Goal: Information Seeking & Learning: Learn about a topic

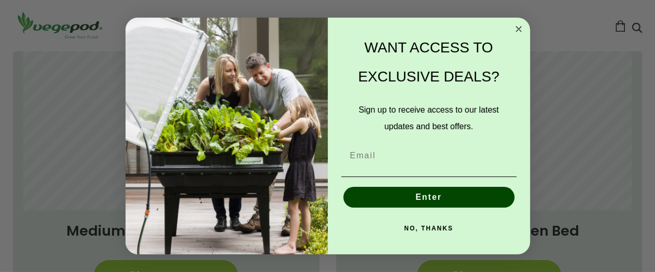
scroll to position [784, 0]
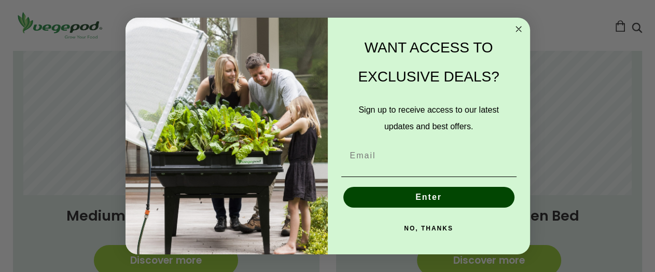
drag, startPoint x: 625, startPoint y: 68, endPoint x: 614, endPoint y: 82, distance: 17.0
click at [623, 69] on div "Close dialog WANT ACCESS TO EXCLUSIVE DEALS? Sign up to receive access to our l…" at bounding box center [327, 136] width 655 height 272
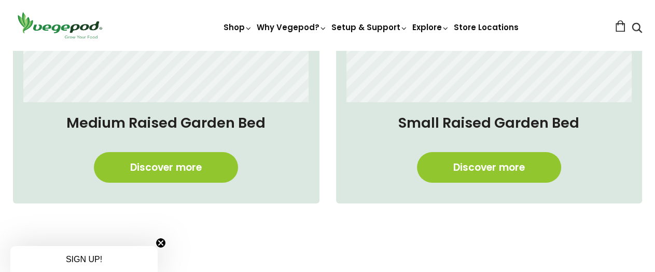
scroll to position [896, 0]
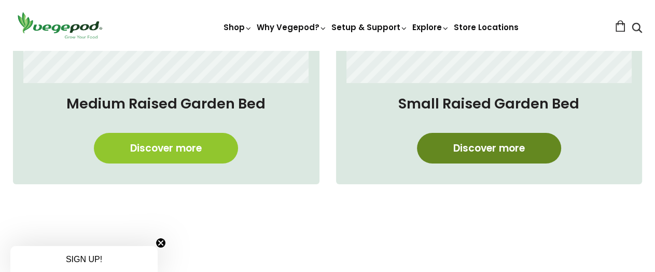
click at [484, 144] on link "Discover more" at bounding box center [489, 148] width 144 height 31
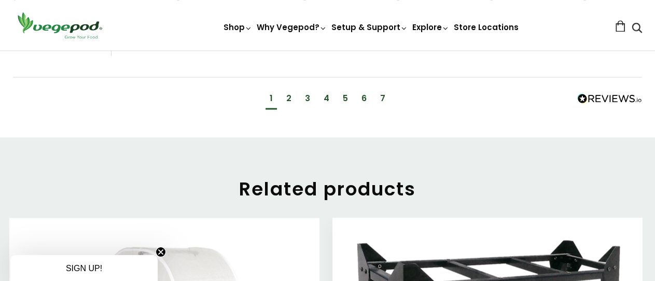
scroll to position [1343, 0]
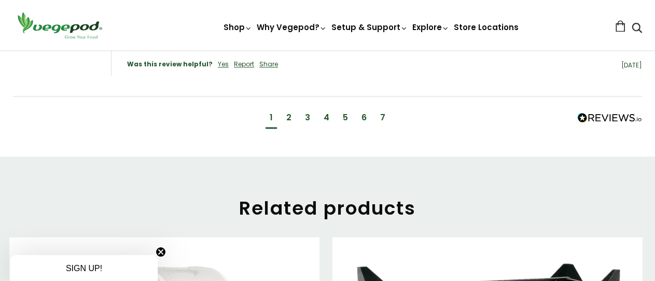
click at [292, 109] on div "2" at bounding box center [288, 118] width 13 height 19
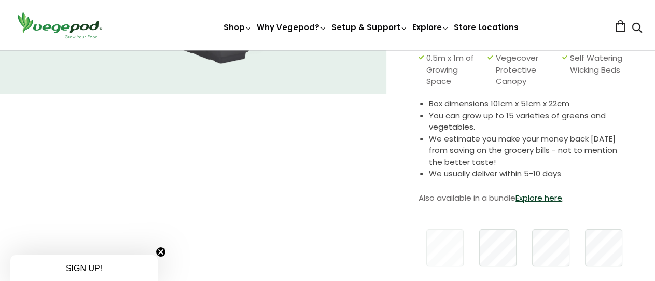
scroll to position [0, 0]
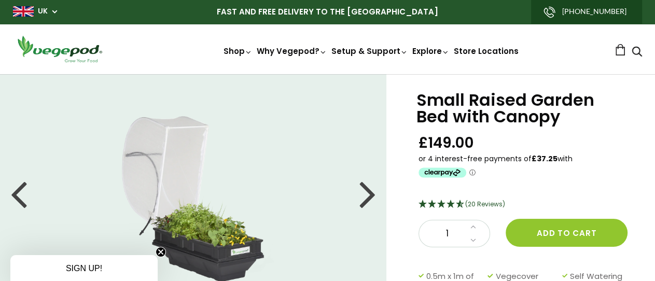
click at [369, 191] on div at bounding box center [367, 193] width 17 height 47
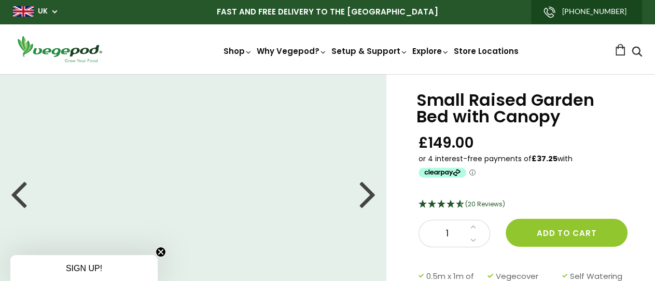
click at [369, 191] on div at bounding box center [367, 193] width 17 height 47
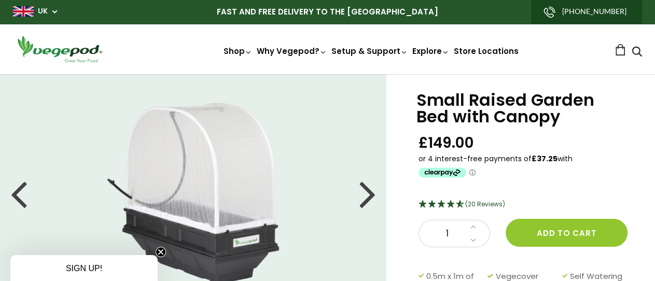
click at [369, 191] on div at bounding box center [367, 193] width 17 height 47
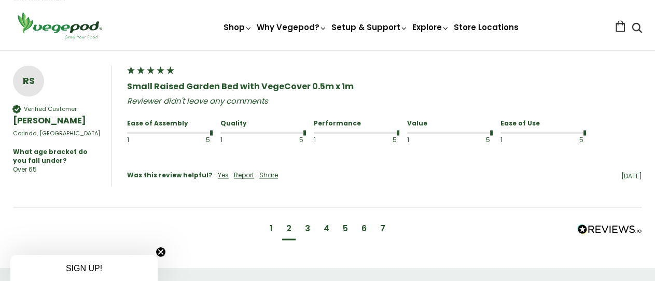
scroll to position [1287, 0]
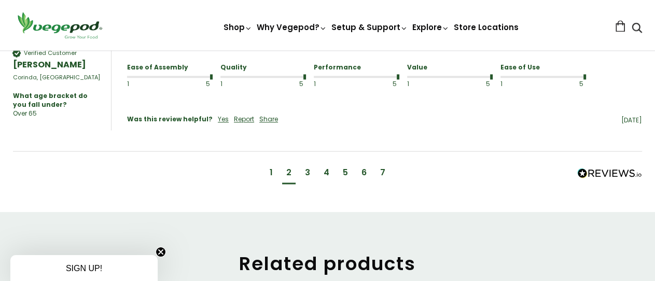
click at [270, 164] on div "1" at bounding box center [270, 173] width 11 height 19
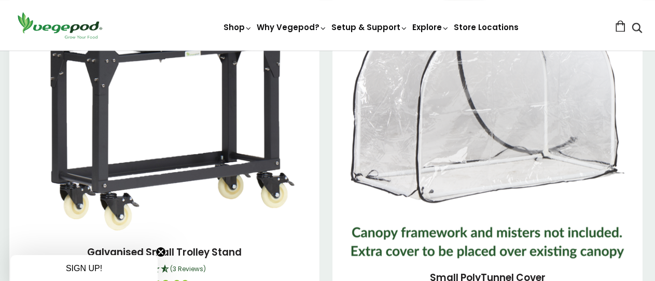
scroll to position [1695, 0]
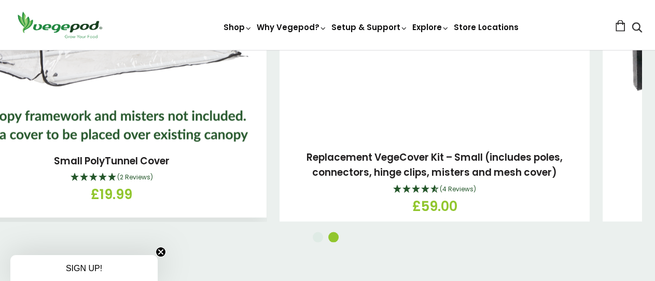
drag, startPoint x: 376, startPoint y: 161, endPoint x: 2, endPoint y: 111, distance: 377.0
click at [0, 111] on div "Small PolyTunnel Cover (2 Reviews) £19.99" at bounding box center [111, 49] width 310 height 337
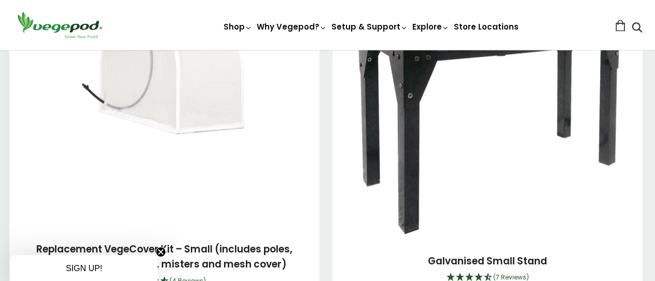
scroll to position [1639, 0]
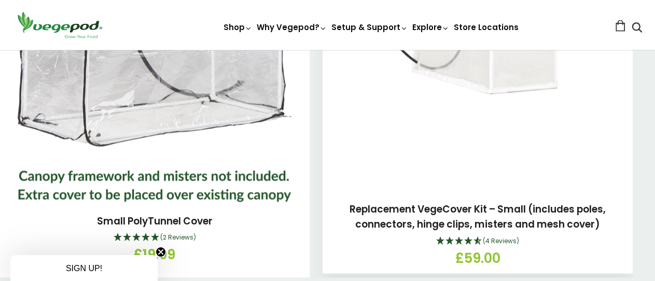
drag, startPoint x: 219, startPoint y: 116, endPoint x: 591, endPoint y: 151, distance: 373.8
click at [560, 151] on img at bounding box center [477, 60] width 165 height 259
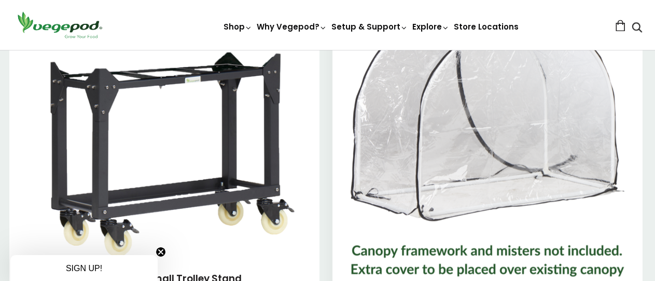
scroll to position [1583, 0]
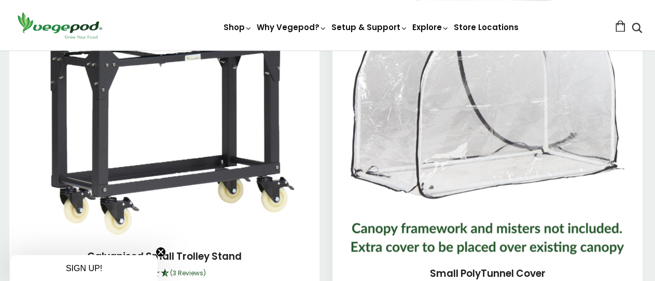
click at [420, 100] on img at bounding box center [487, 124] width 274 height 259
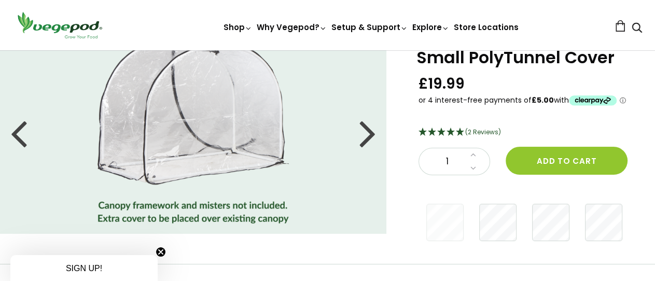
scroll to position [56, 0]
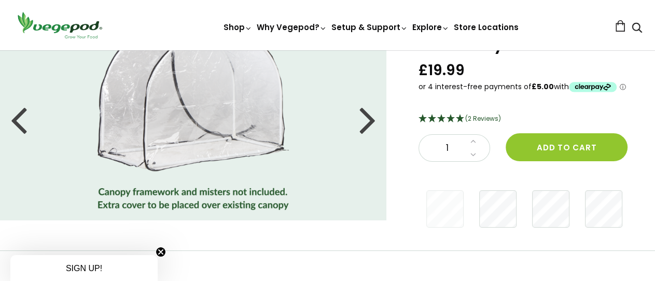
drag, startPoint x: 19, startPoint y: 116, endPoint x: 141, endPoint y: 122, distance: 122.5
click at [141, 122] on ul at bounding box center [193, 119] width 386 height 181
